Goal: Task Accomplishment & Management: Complete application form

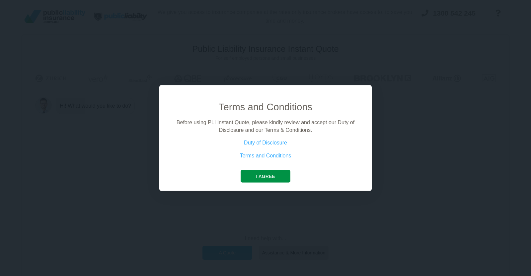
click at [270, 179] on button "I agree" at bounding box center [265, 176] width 49 height 13
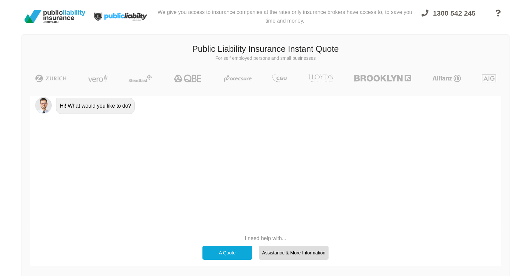
click at [236, 255] on div "A Quote" at bounding box center [227, 253] width 50 height 14
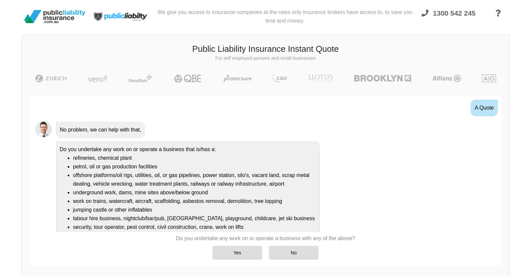
scroll to position [38, 0]
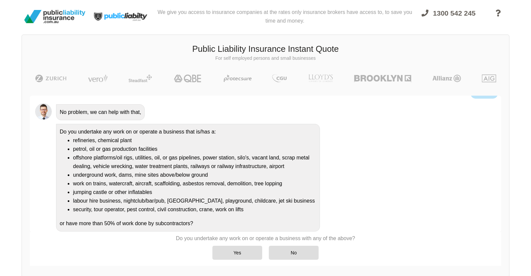
click at [182, 223] on div "Do you undertake any work on or operate a business that is/has a: refineries, c…" at bounding box center [188, 178] width 264 height 108
drag, startPoint x: 199, startPoint y: 210, endPoint x: 223, endPoint y: 190, distance: 30.9
click at [205, 203] on ul "refineries, chemical plant petrol, oil or gas production facilities offshore pl…" at bounding box center [188, 175] width 257 height 78
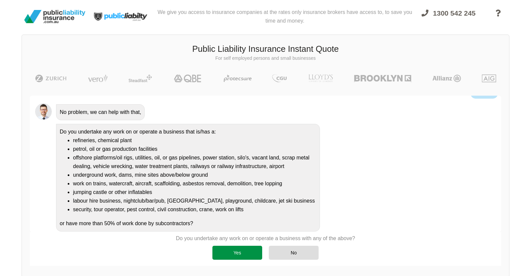
click at [223, 247] on div "Yes" at bounding box center [237, 253] width 50 height 14
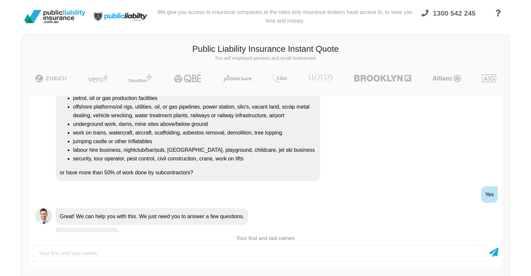
scroll to position [100, 0]
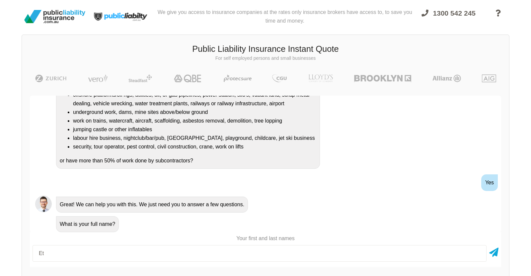
type input "[PERSON_NAME]"
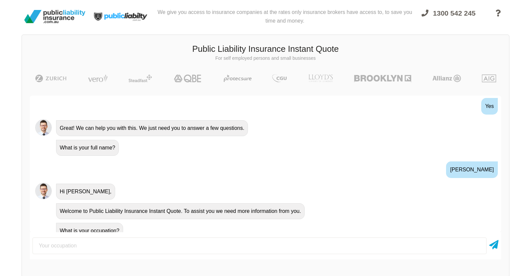
scroll to position [183, 0]
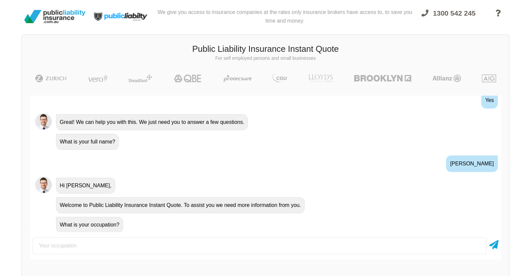
click at [127, 234] on div at bounding box center [265, 244] width 471 height 25
click at [127, 236] on div at bounding box center [265, 246] width 471 height 22
click at [127, 238] on input "text" at bounding box center [260, 245] width 454 height 17
click at [111, 243] on div "CE" at bounding box center [265, 246] width 471 height 22
click at [111, 243] on input "CE" at bounding box center [260, 245] width 454 height 17
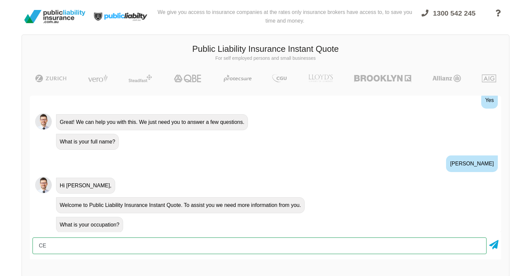
click at [111, 243] on input "CE" at bounding box center [260, 245] width 454 height 17
click at [110, 249] on input "CE" at bounding box center [260, 245] width 454 height 17
type input "CEO"
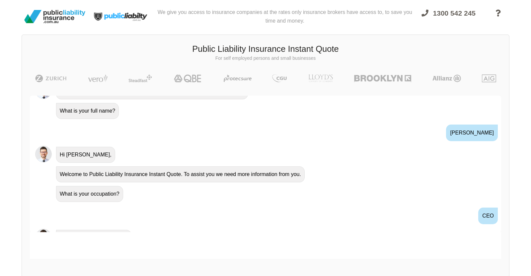
scroll to position [226, 0]
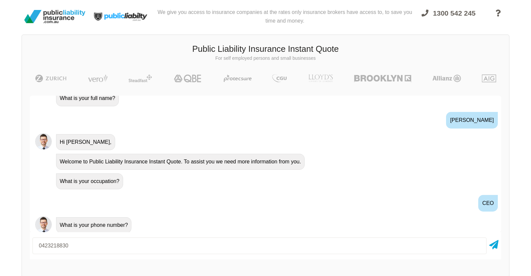
type input "0423218830"
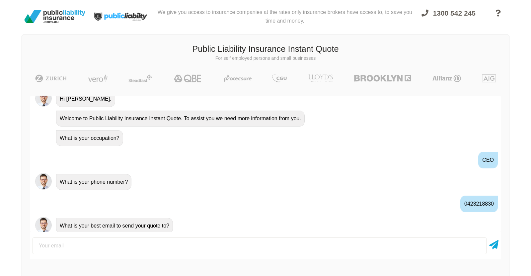
scroll to position [269, 0]
drag, startPoint x: 175, startPoint y: 233, endPoint x: 171, endPoint y: 236, distance: 4.6
click at [174, 233] on div at bounding box center [265, 244] width 471 height 25
click at [169, 237] on div at bounding box center [265, 246] width 471 height 22
click at [165, 239] on input "email" at bounding box center [260, 245] width 454 height 17
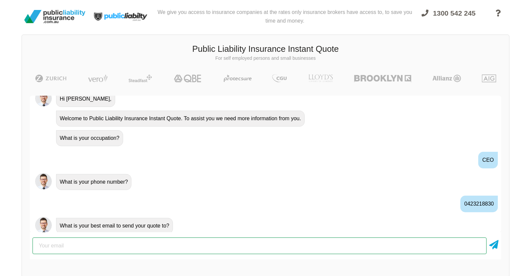
type input "[EMAIL_ADDRESS][DOMAIN_NAME]"
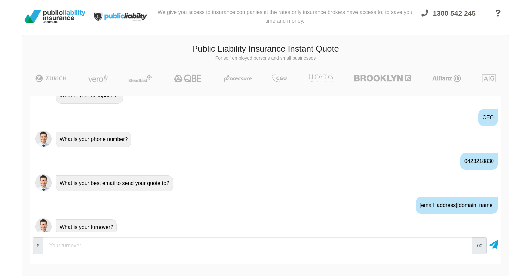
scroll to position [313, 0]
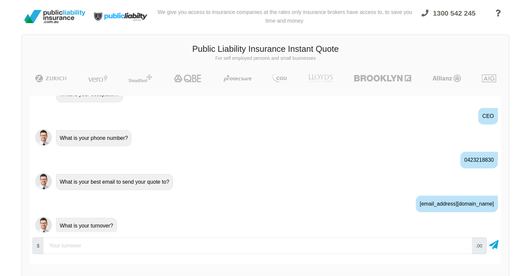
click at [129, 242] on input "number" at bounding box center [257, 245] width 428 height 17
click at [134, 229] on div "What is your turnover?" at bounding box center [274, 225] width 442 height 17
click at [128, 234] on div "$ 7000 .00" at bounding box center [265, 247] width 471 height 30
click at [123, 244] on input "7000" at bounding box center [257, 245] width 428 height 17
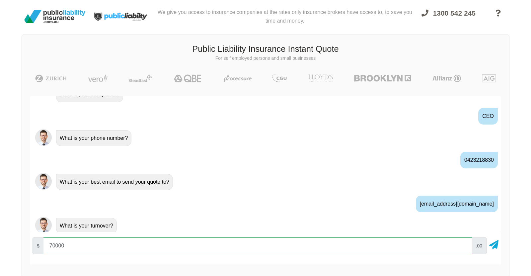
click at [124, 243] on input "70000" at bounding box center [257, 245] width 428 height 17
click at [124, 240] on input "70000" at bounding box center [257, 245] width 428 height 17
type input "70000"
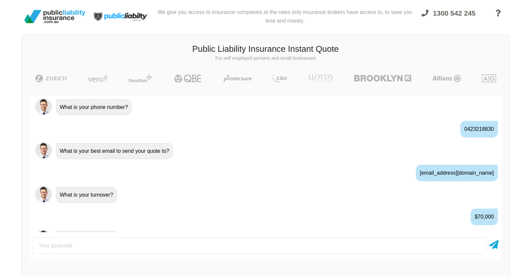
scroll to position [356, 0]
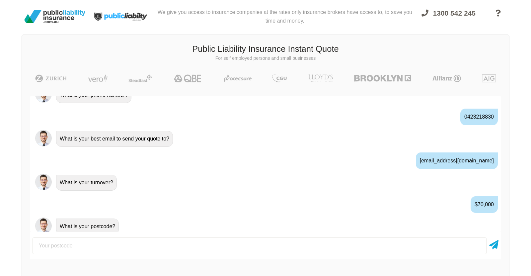
click at [123, 242] on input "number" at bounding box center [260, 245] width 454 height 17
type input "4070"
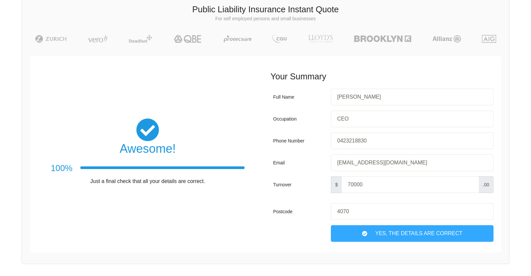
scroll to position [68, 0]
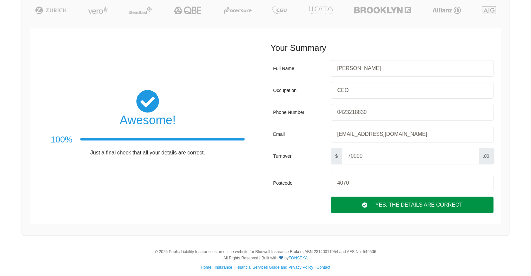
click at [372, 210] on div "Yes, The Details are correct" at bounding box center [412, 204] width 163 height 17
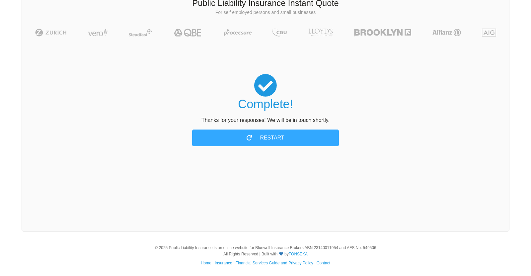
scroll to position [45, 0]
